Goal: Transaction & Acquisition: Obtain resource

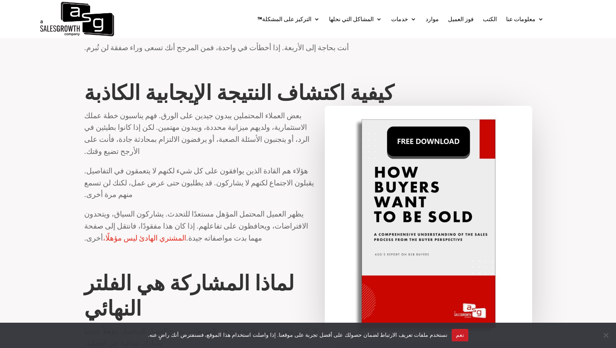
scroll to position [936, 0]
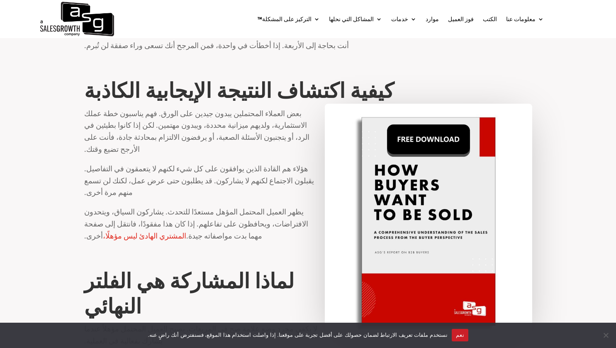
click at [445, 104] on img at bounding box center [429, 222] width 208 height 237
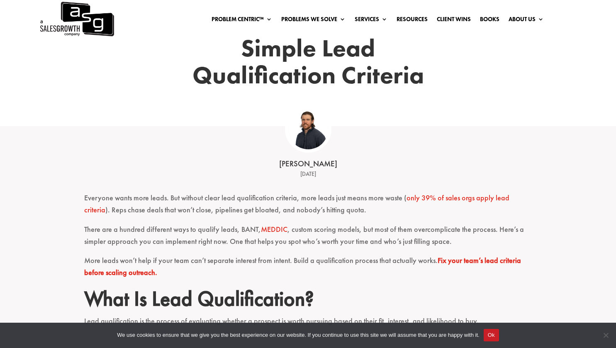
scroll to position [0, 0]
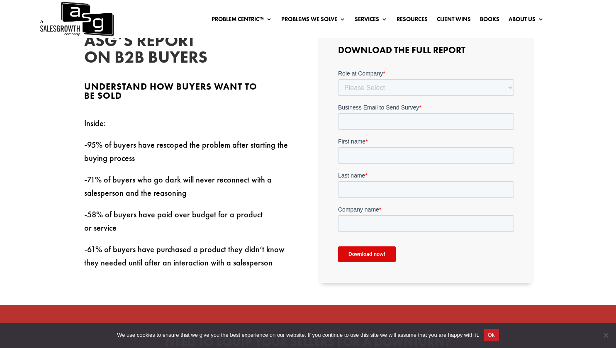
scroll to position [247, 0]
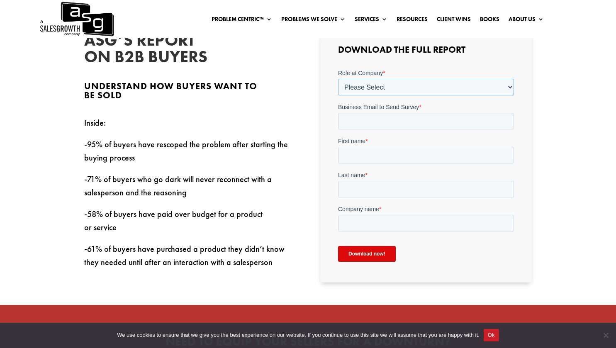
click at [404, 86] on select "Please Select C-Level (CRO, CSO, etc) Senior Leadership (VP of Sales, VP of Ena…" at bounding box center [426, 87] width 176 height 17
select select "Other"
click at [338, 79] on select "Please Select C-Level (CRO, CSO, etc) Senior Leadership (VP of Sales, VP of Ena…" at bounding box center [426, 87] width 176 height 17
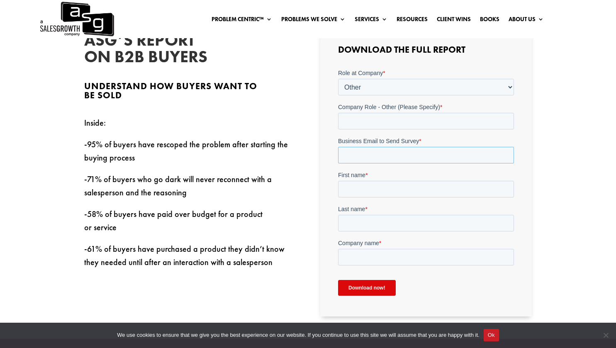
click at [372, 153] on input "Business Email to Send Survey *" at bounding box center [426, 155] width 176 height 17
type input "amarabac3@gmail.com"
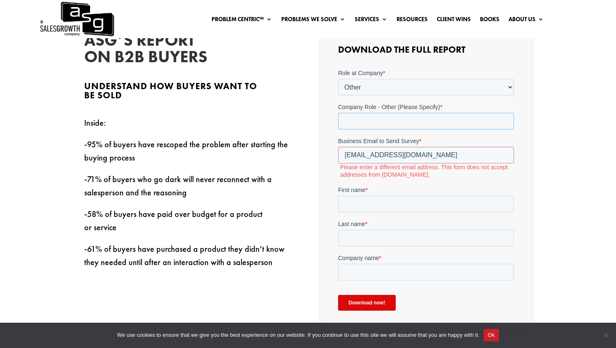
click at [374, 122] on input "Company Role - Other (Please Specify) *" at bounding box center [426, 121] width 176 height 17
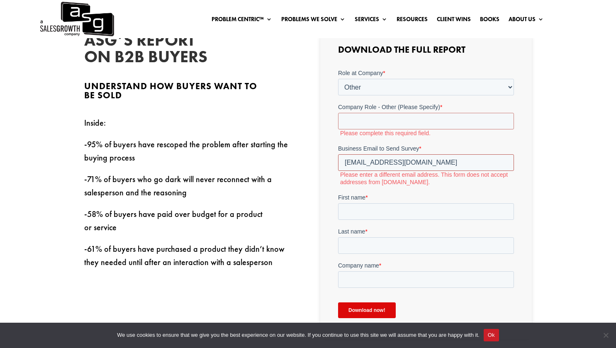
click at [416, 154] on div "Business Email to Send Survey * amarabac3@gmail.com Please enter a different em…" at bounding box center [426, 165] width 176 height 42
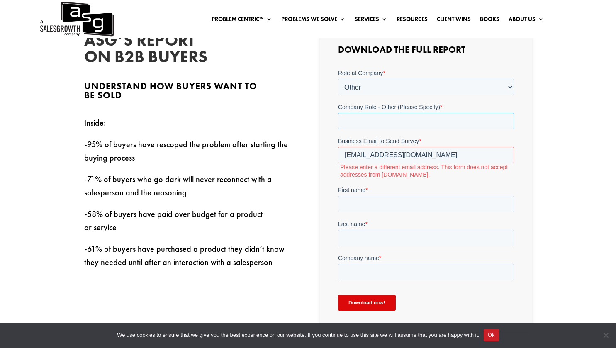
click at [386, 115] on input "Company Role - Other (Please Specify) *" at bounding box center [426, 121] width 176 height 17
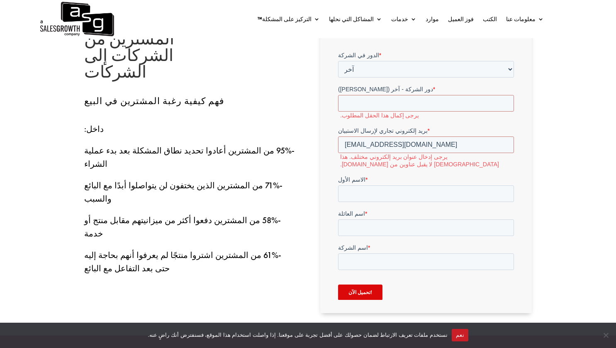
scroll to position [225, 0]
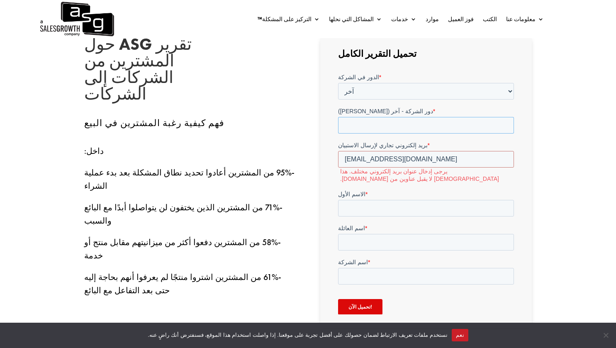
click at [406, 127] on input "دور الشركة - آخر (يرجى التحديد) *" at bounding box center [426, 125] width 176 height 17
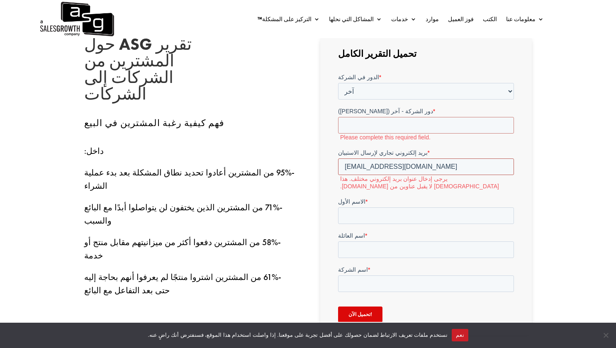
click at [414, 161] on input "amarabac3@gmail.com" at bounding box center [426, 166] width 176 height 17
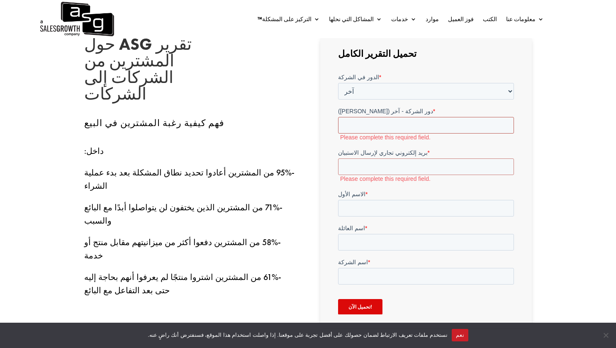
click at [386, 125] on input "دور الشركة - آخر (يرجى التحديد) *" at bounding box center [426, 125] width 176 height 17
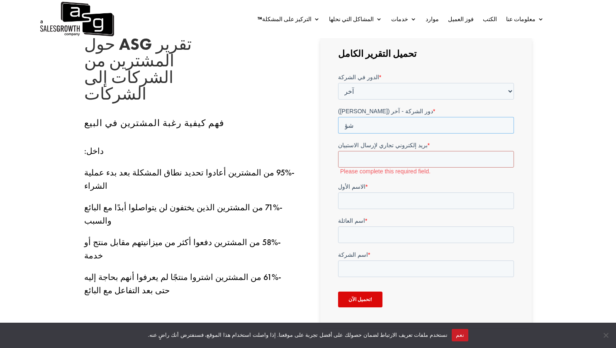
type input "ش"
type input "ACTD"
click at [403, 163] on input "بريد إلكتروني تجاري لإرسال الاستبيان *" at bounding box center [426, 159] width 176 height 17
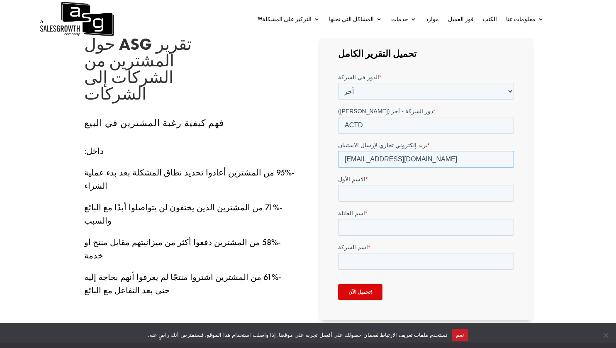
type input "info@amarabac.com"
click at [381, 189] on input "الاسم الأول *" at bounding box center [426, 193] width 176 height 17
type input "Ashraf"
click at [376, 222] on input "اسم العائلة *" at bounding box center [426, 227] width 176 height 17
type input "Al-Hashim"
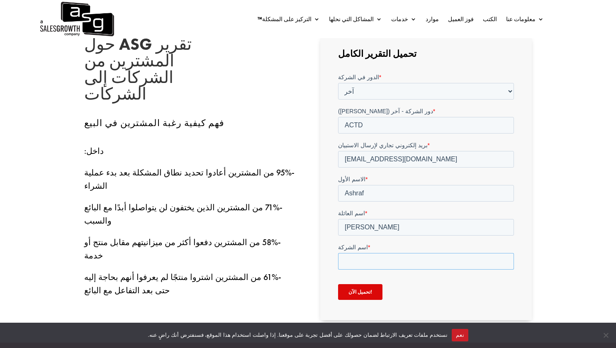
click at [366, 260] on input "اسم الشركة *" at bounding box center [426, 261] width 176 height 17
type input "ACTD"
click at [370, 127] on input "ACTD" at bounding box center [426, 125] width 176 height 17
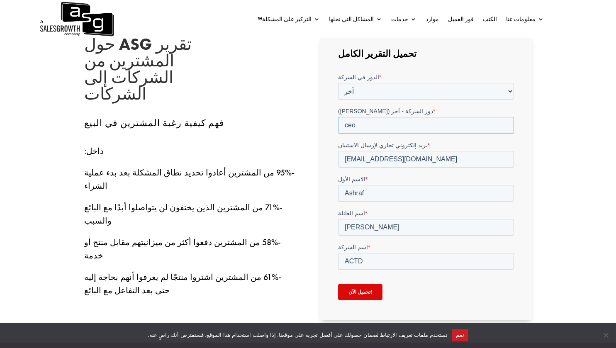
type input "ceo"
click at [352, 291] on input "تحميل الآن!" at bounding box center [360, 292] width 44 height 16
type input "Download now!"
